Goal: Task Accomplishment & Management: Manage account settings

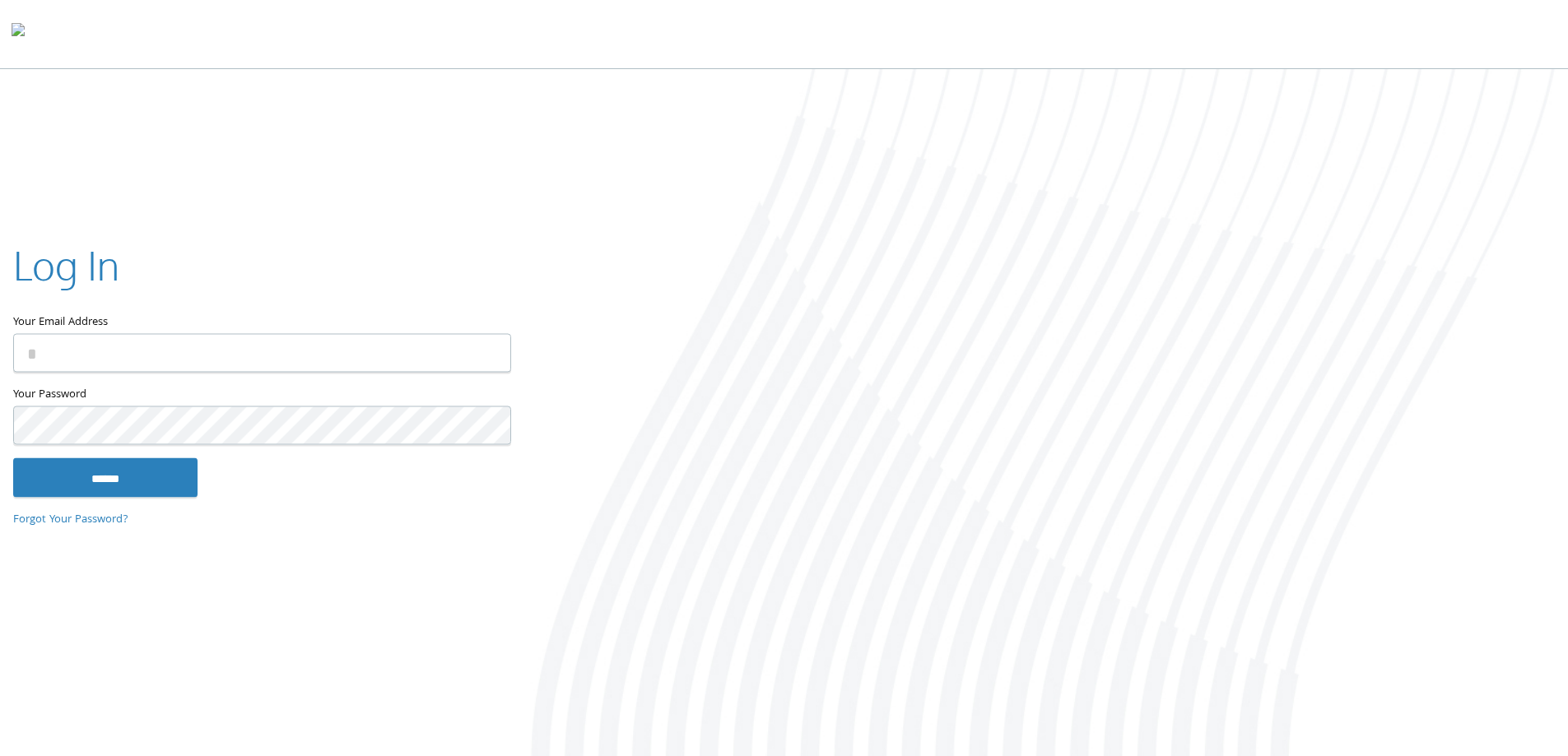
type input "**********"
click at [176, 475] on input "******" at bounding box center [105, 478] width 184 height 39
type input "**********"
